Goal: Information Seeking & Learning: Learn about a topic

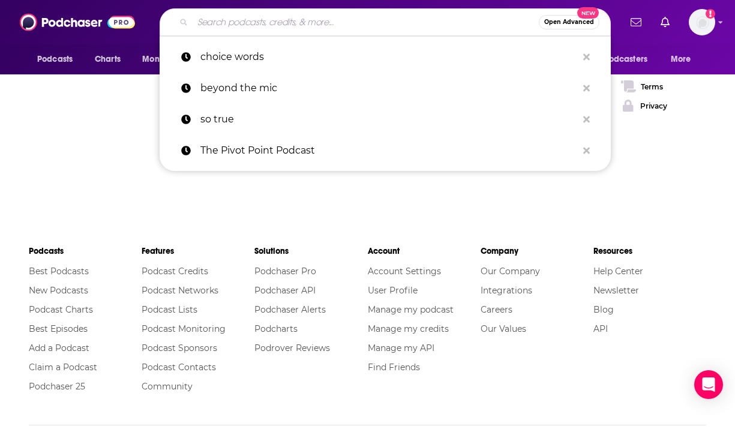
click at [277, 23] on input "Search podcasts, credits, & more..." at bounding box center [366, 22] width 346 height 19
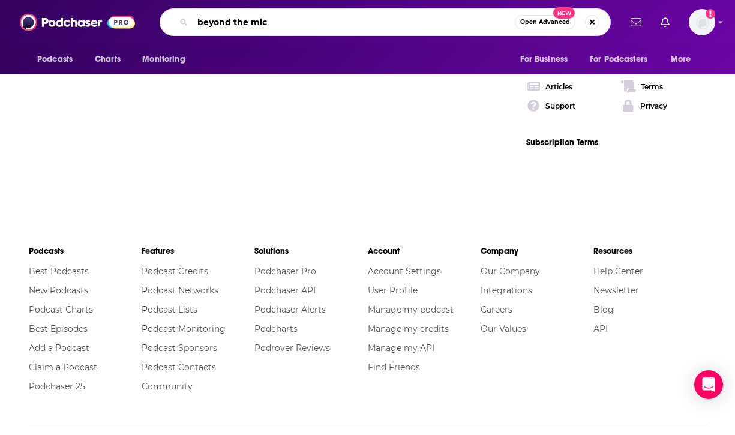
type input "beyond the mic"
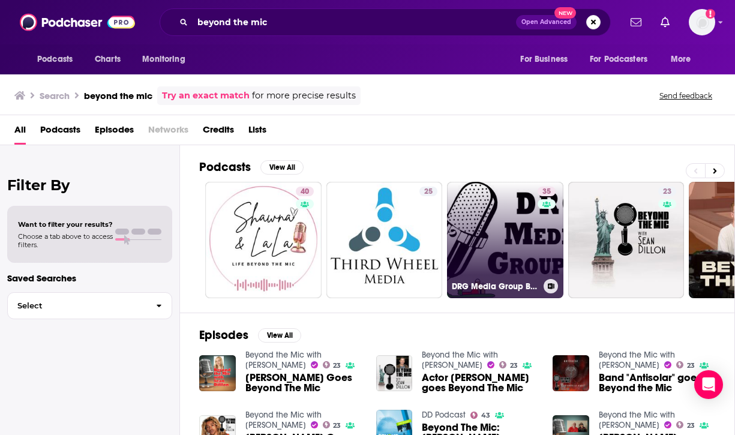
click at [501, 208] on link "35 DRG Media Group Beyond the Mic podcasts" at bounding box center [505, 240] width 116 height 116
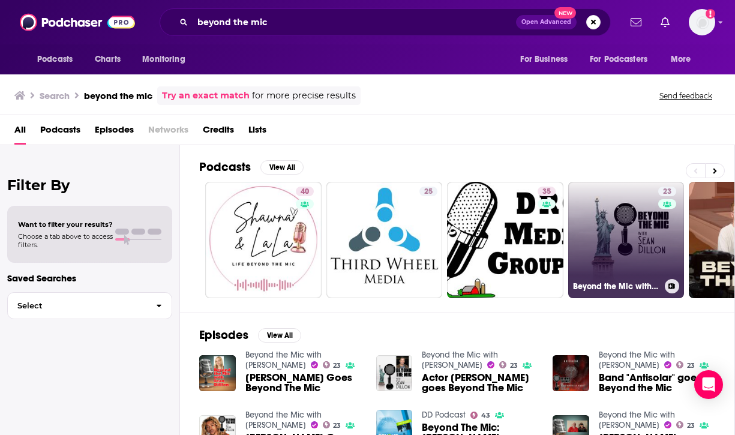
click at [635, 243] on link "23 Beyond the Mic with [PERSON_NAME]" at bounding box center [626, 240] width 116 height 116
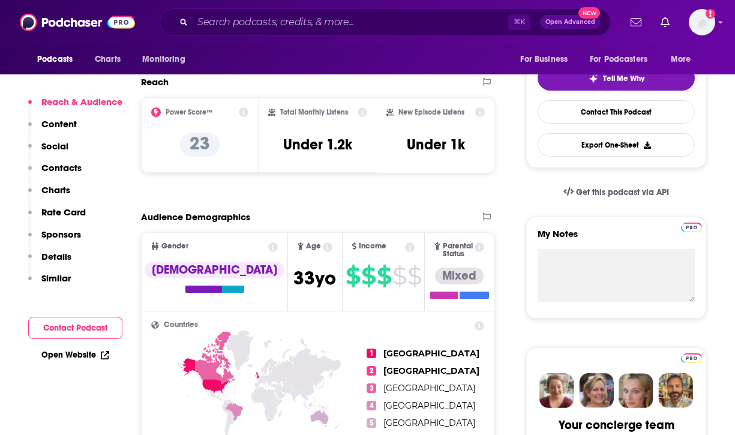
scroll to position [270, 0]
